Goal: Task Accomplishment & Management: Complete application form

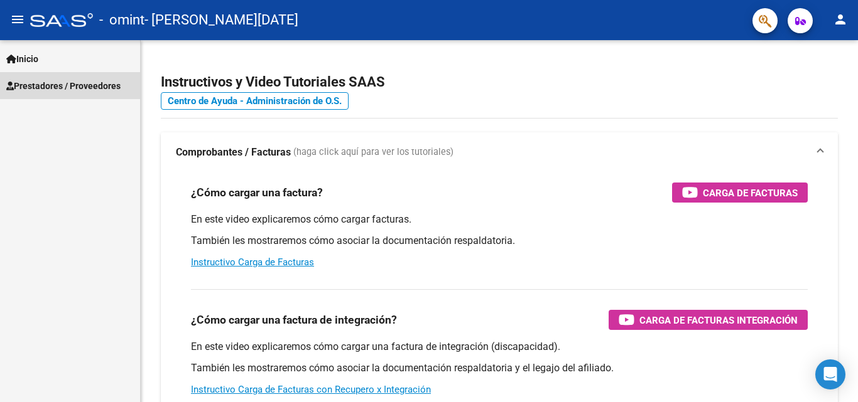
click at [78, 80] on span "Prestadores / Proveedores" at bounding box center [63, 86] width 114 height 14
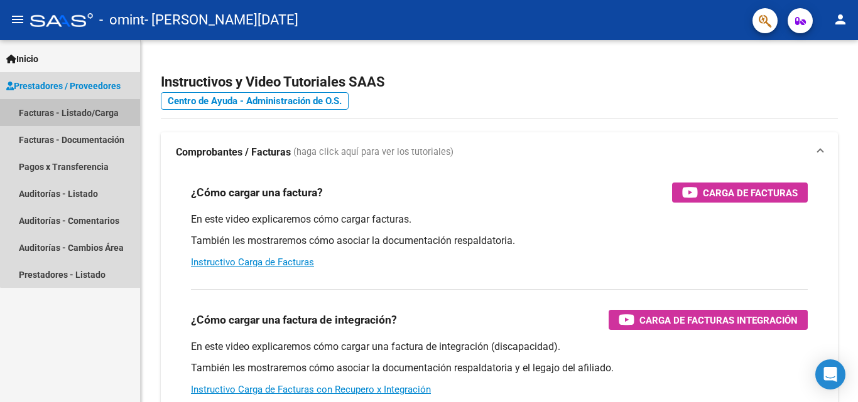
click at [84, 106] on link "Facturas - Listado/Carga" at bounding box center [70, 112] width 140 height 27
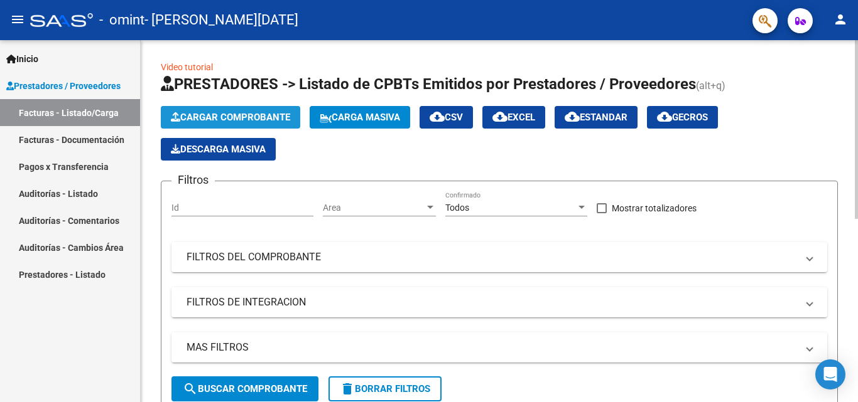
click at [261, 112] on span "Cargar Comprobante" at bounding box center [230, 117] width 119 height 11
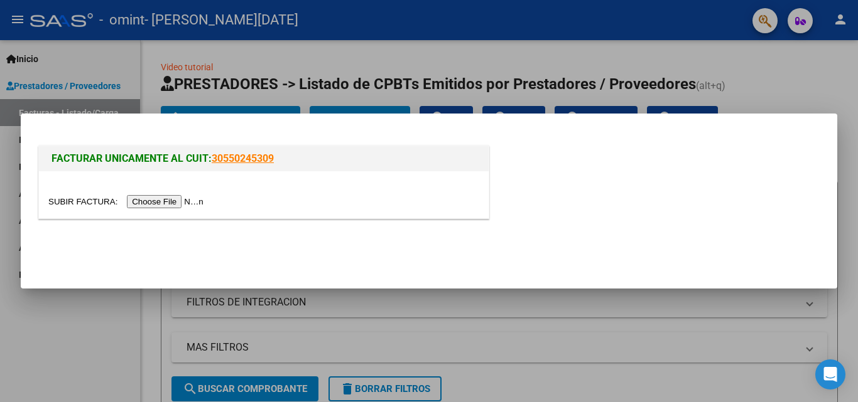
click at [174, 199] on input "file" at bounding box center [127, 201] width 159 height 13
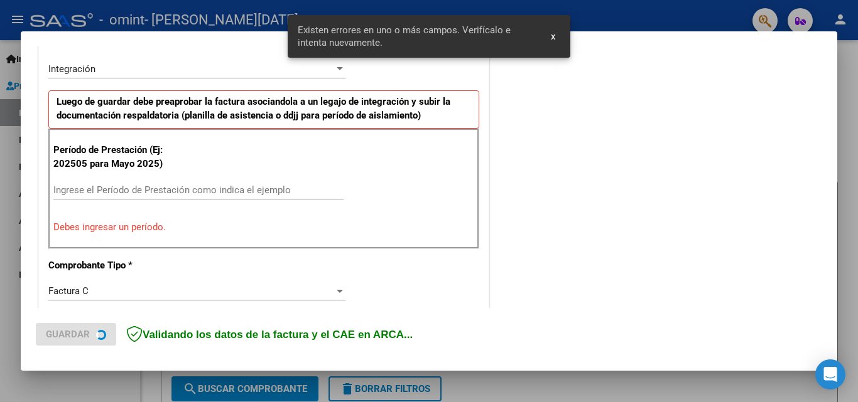
scroll to position [307, 0]
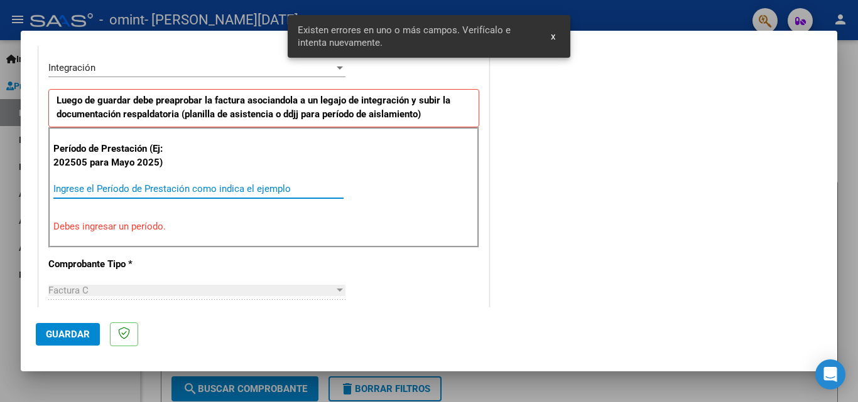
click at [136, 191] on input "Ingrese el Período de Prestación como indica el ejemplo" at bounding box center [198, 188] width 290 height 11
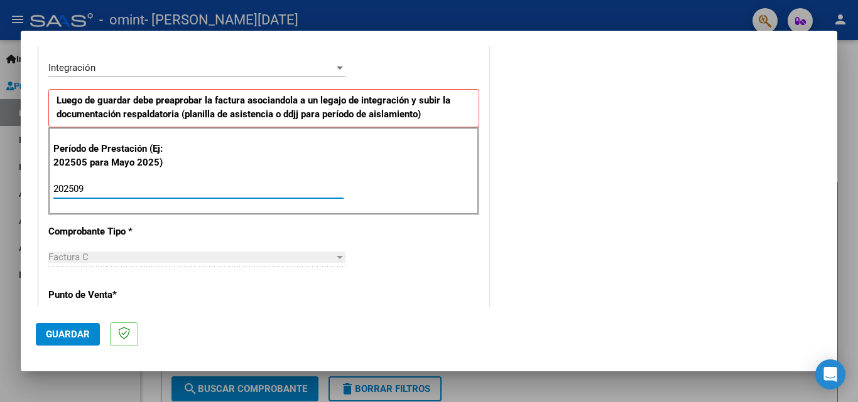
type input "202509"
click at [420, 292] on div "CUIT * 27-43097908-1 Ingresar CUIT ANALISIS PRESTADOR [PERSON_NAME] [DATE][PERS…" at bounding box center [264, 368] width 450 height 945
drag, startPoint x: 827, startPoint y: 159, endPoint x: 830, endPoint y: 185, distance: 25.9
click at [830, 185] on mat-dialog-content "COMPROBANTE VER COMPROBANTE El comprobante fue leído exitosamente. DATOS DEL CO…" at bounding box center [429, 177] width 816 height 262
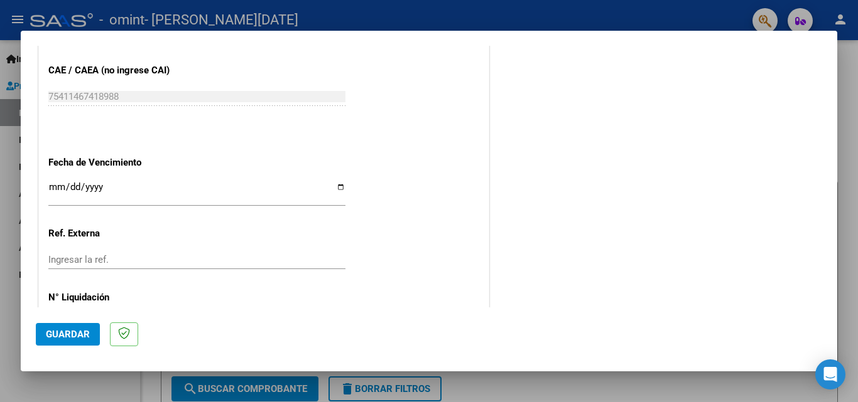
scroll to position [843, 0]
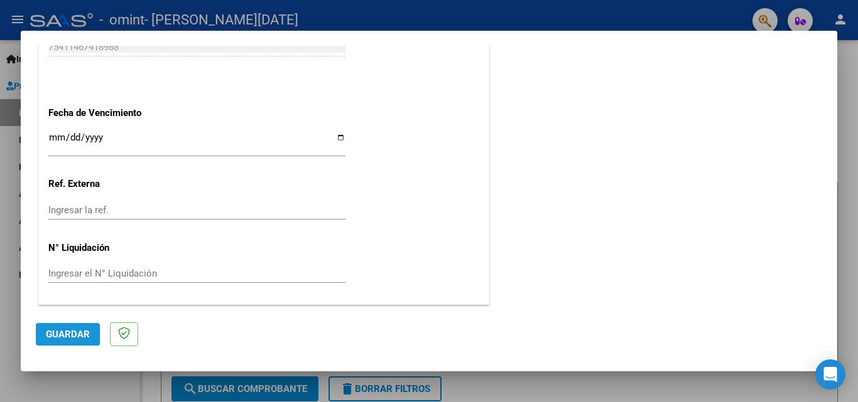
click at [83, 329] on span "Guardar" at bounding box center [68, 334] width 44 height 11
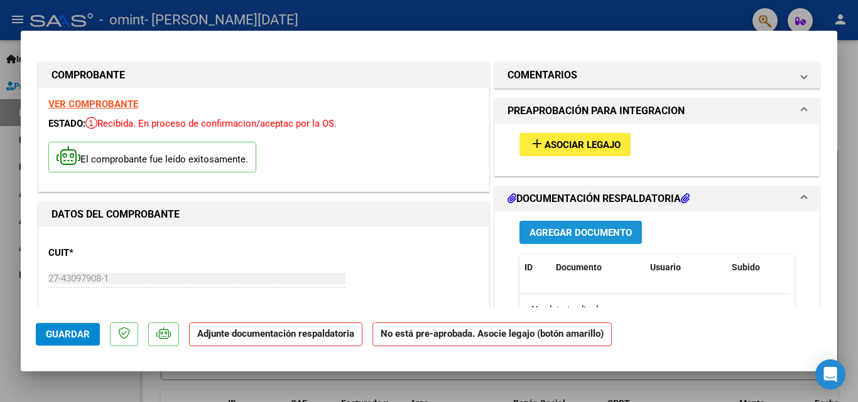
click at [556, 225] on button "Agregar Documento" at bounding box center [580, 232] width 122 height 23
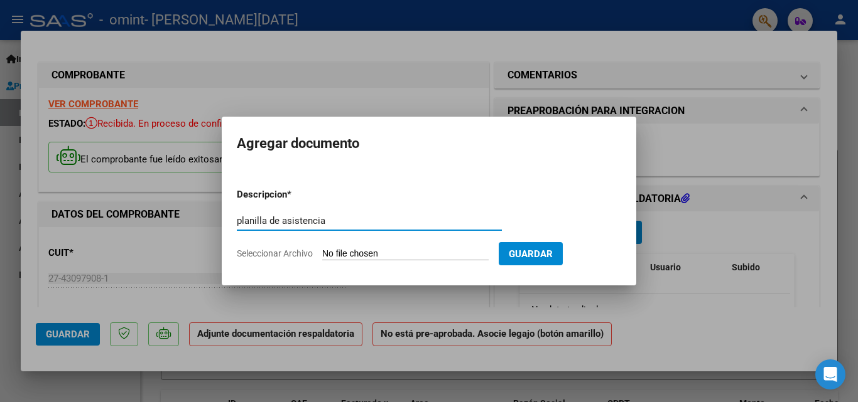
type input "planilla de asistencia"
click at [488, 249] on input "Seleccionar Archivo" at bounding box center [405, 255] width 166 height 12
type input "C:\fakepath\Planilla septiembre [PERSON_NAME].pdf"
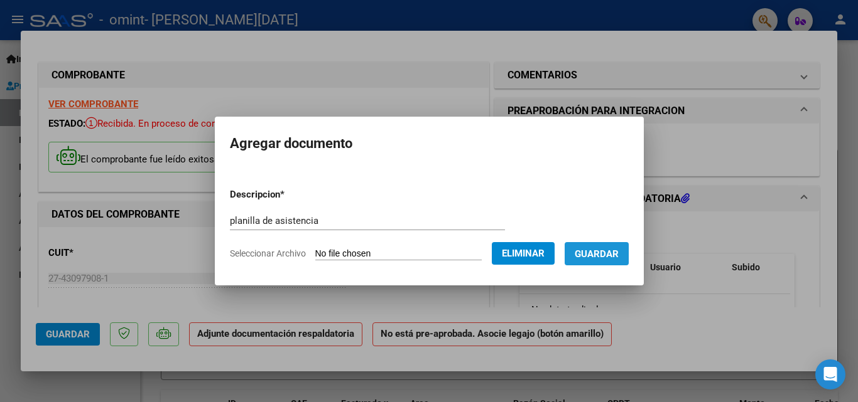
click at [615, 249] on span "Guardar" at bounding box center [596, 254] width 44 height 11
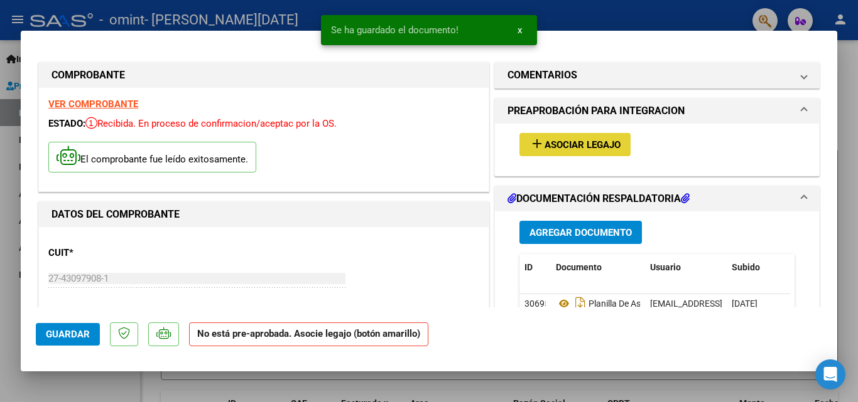
click at [565, 150] on span "Asociar Legajo" at bounding box center [582, 144] width 76 height 11
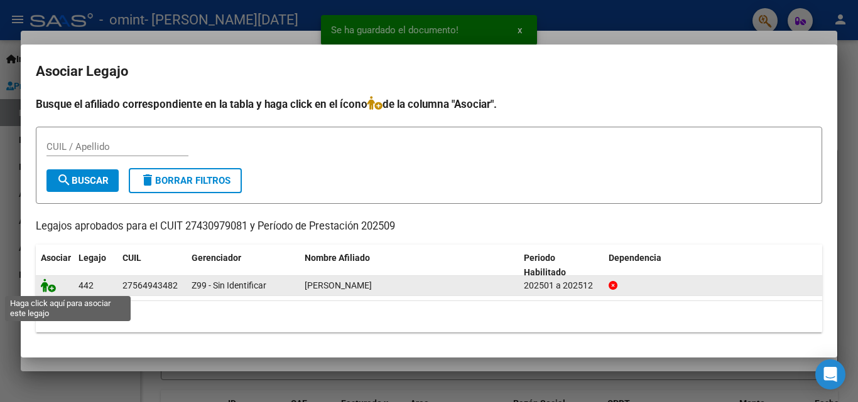
click at [52, 287] on icon at bounding box center [48, 286] width 15 height 14
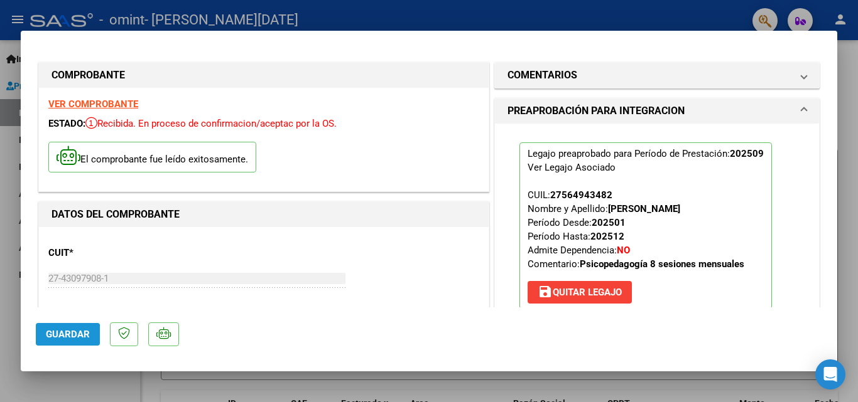
click at [51, 338] on span "Guardar" at bounding box center [68, 334] width 44 height 11
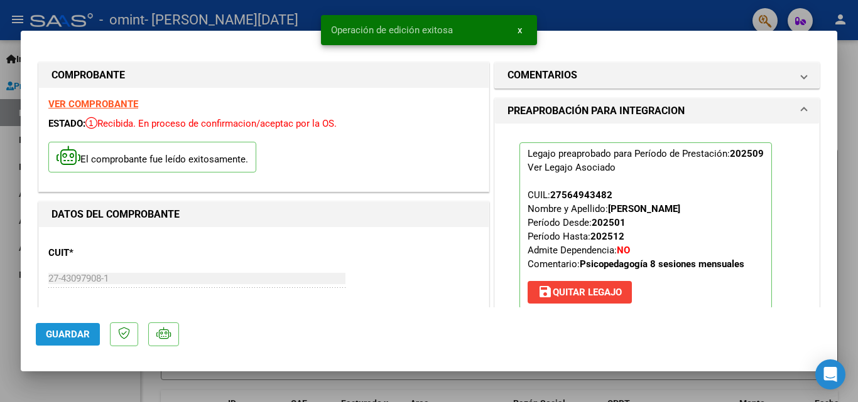
click at [73, 337] on span "Guardar" at bounding box center [68, 334] width 44 height 11
click at [843, 86] on div at bounding box center [429, 201] width 858 height 402
type input "$ 0,00"
